Goal: Information Seeking & Learning: Learn about a topic

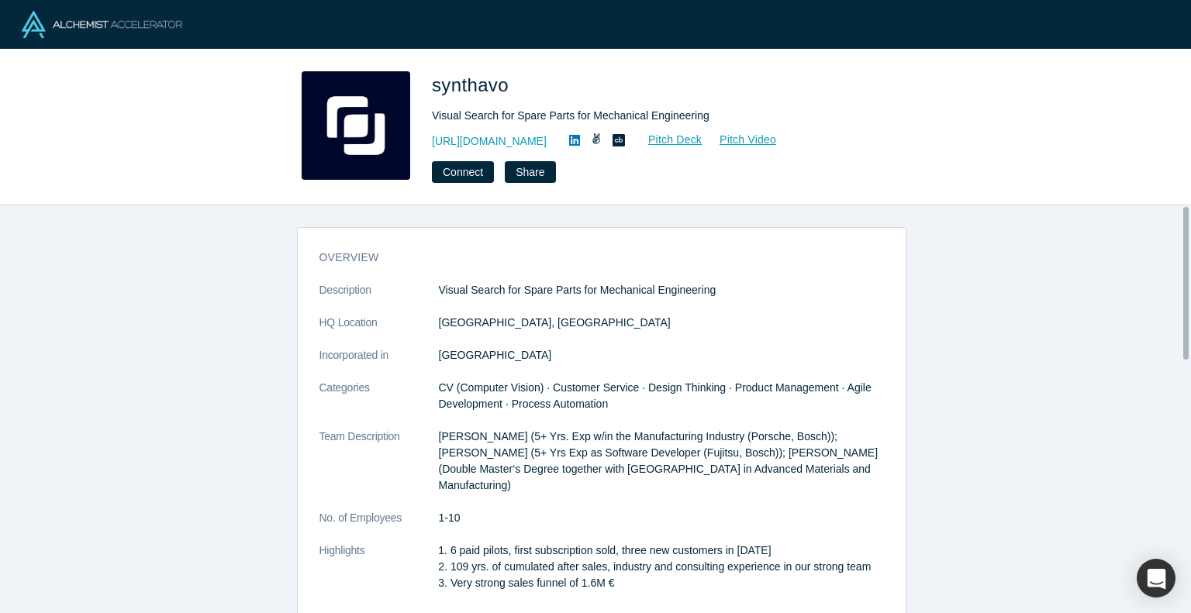
click at [569, 136] on icon at bounding box center [574, 140] width 11 height 11
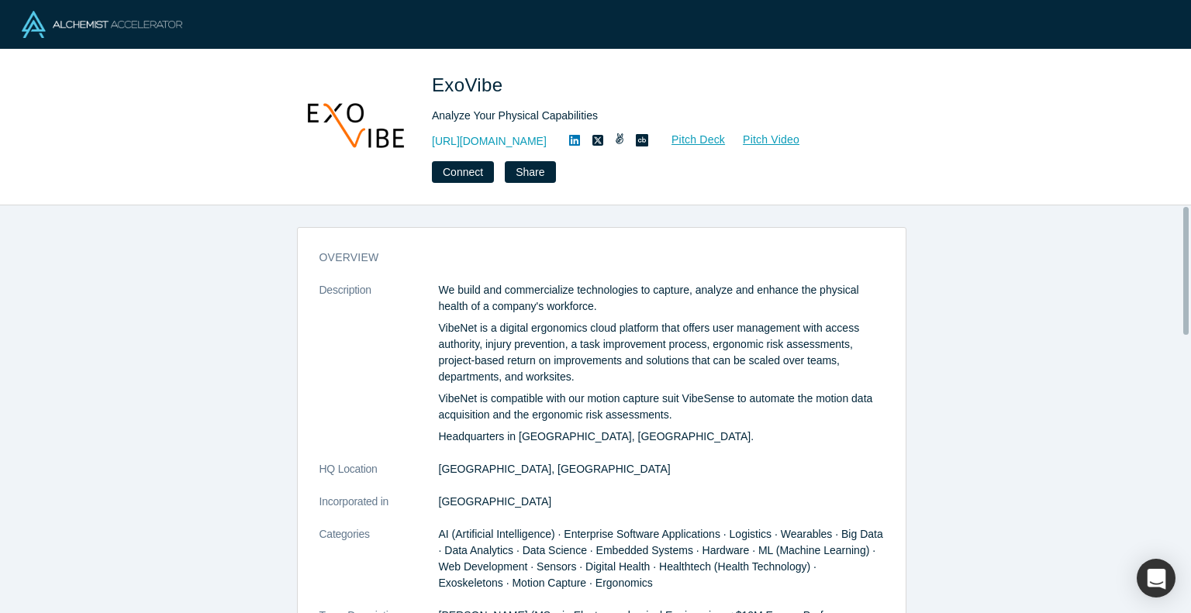
click at [569, 147] on icon at bounding box center [574, 140] width 11 height 12
